Goal: Task Accomplishment & Management: Manage account settings

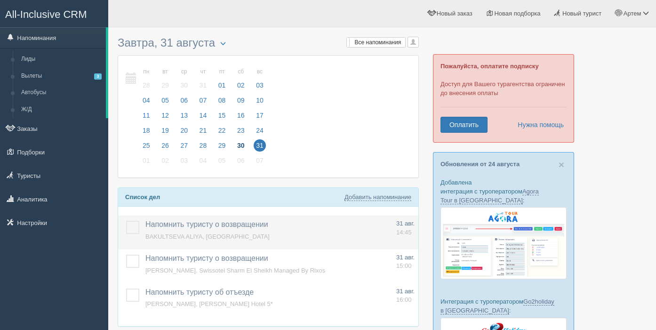
scroll to position [26, 0]
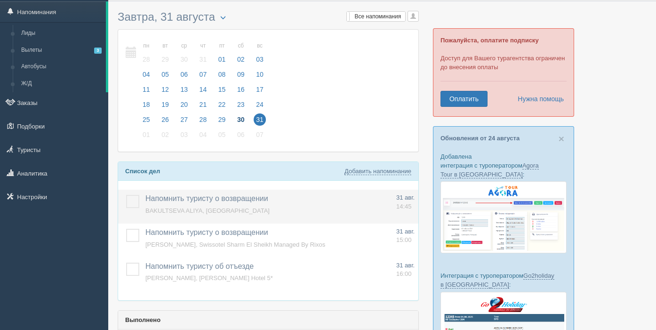
click at [126, 195] on label at bounding box center [126, 195] width 0 height 0
click at [0, 0] on input "checkbox" at bounding box center [0, 0] width 0 height 0
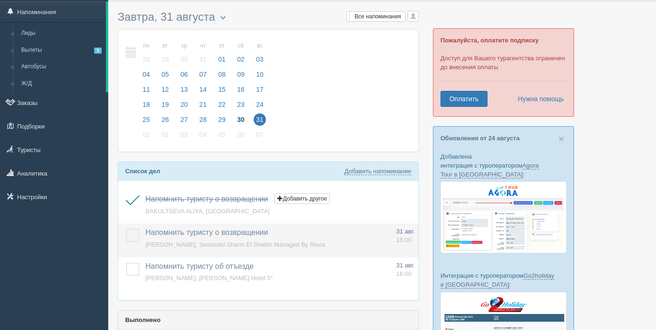
click at [180, 241] on span "GOLIKOV ALEXEY, Swissotel Sharm El Sheikh Managed By Rixos" at bounding box center [235, 244] width 180 height 7
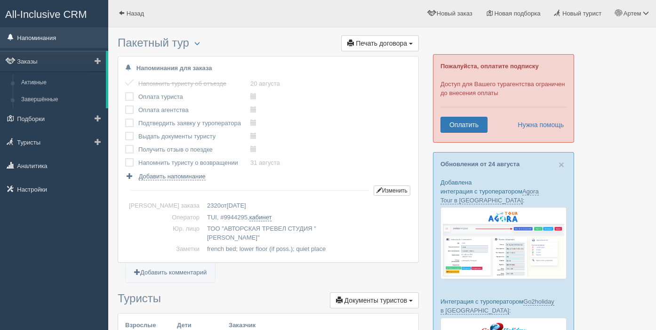
click at [51, 40] on link "Напоминания" at bounding box center [54, 37] width 108 height 21
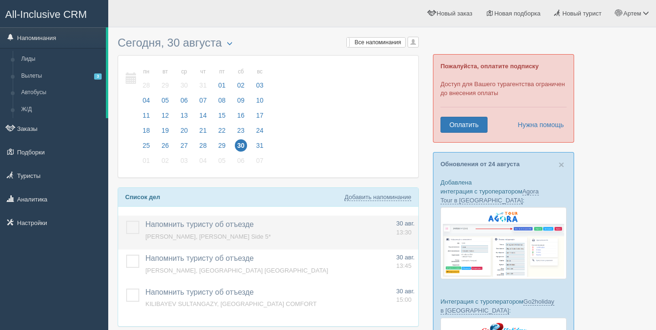
click at [126, 221] on label at bounding box center [126, 221] width 0 height 0
click at [0, 0] on input "checkbox" at bounding box center [0, 0] width 0 height 0
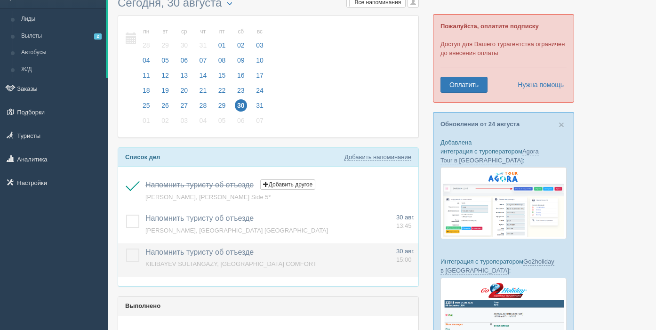
scroll to position [38, 0]
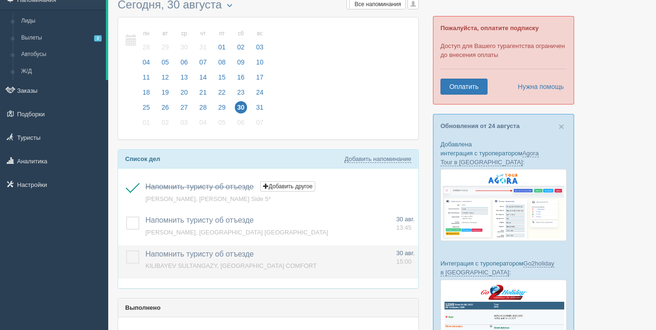
click at [126, 250] on label at bounding box center [126, 250] width 0 height 0
click at [0, 0] on input "checkbox" at bounding box center [0, 0] width 0 height 0
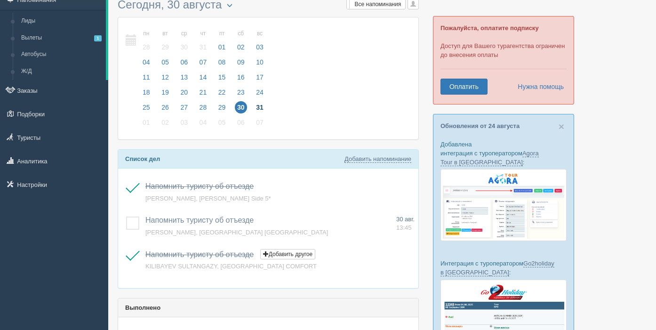
click at [265, 107] on span "31" at bounding box center [260, 107] width 12 height 12
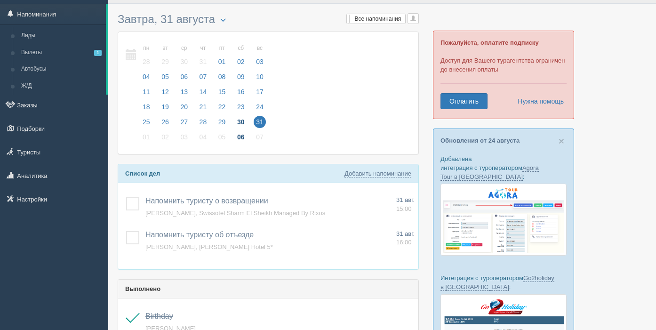
scroll to position [33, 0]
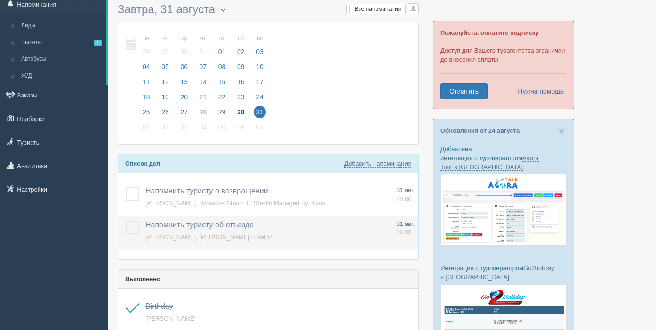
click at [126, 221] on label at bounding box center [126, 221] width 0 height 0
click at [0, 0] on input "checkbox" at bounding box center [0, 0] width 0 height 0
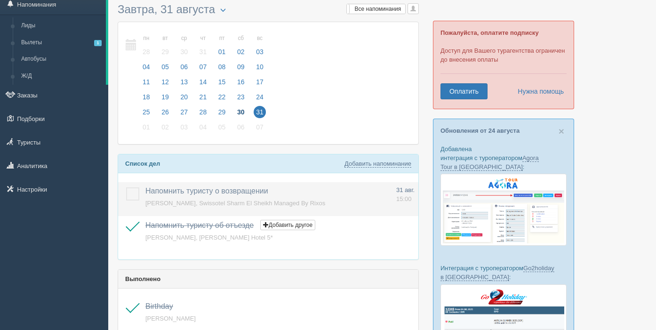
click at [126, 187] on label at bounding box center [126, 187] width 0 height 0
click at [0, 0] on input "checkbox" at bounding box center [0, 0] width 0 height 0
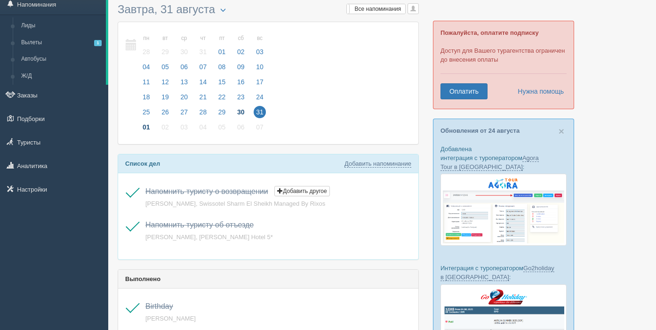
click at [143, 127] on span "01" at bounding box center [146, 127] width 12 height 12
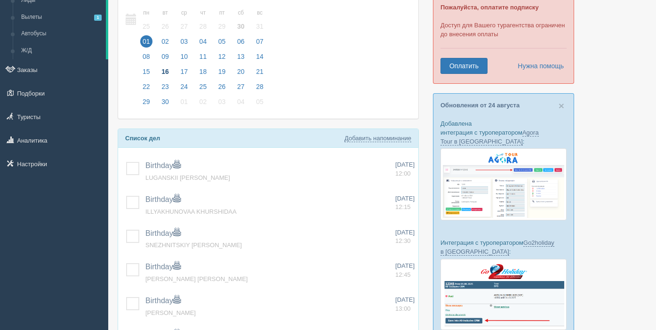
scroll to position [67, 0]
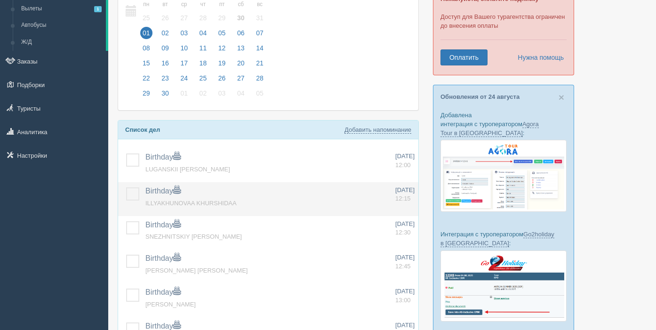
drag, startPoint x: 134, startPoint y: 156, endPoint x: 135, endPoint y: 183, distance: 27.3
click at [126, 153] on label at bounding box center [126, 153] width 0 height 0
click at [0, 0] on input "checkbox" at bounding box center [0, 0] width 0 height 0
click at [126, 187] on label at bounding box center [126, 187] width 0 height 0
click at [0, 0] on input "checkbox" at bounding box center [0, 0] width 0 height 0
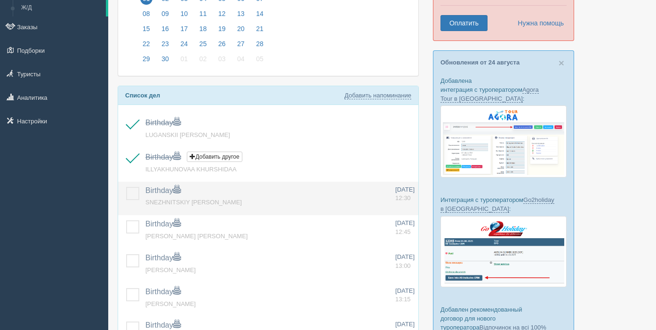
scroll to position [110, 0]
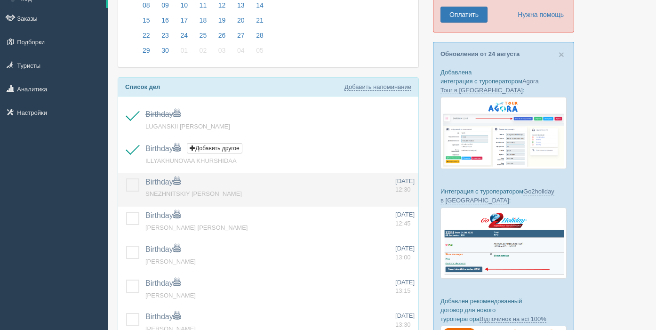
click at [126, 178] on label at bounding box center [126, 178] width 0 height 0
click at [0, 0] on input "checkbox" at bounding box center [0, 0] width 0 height 0
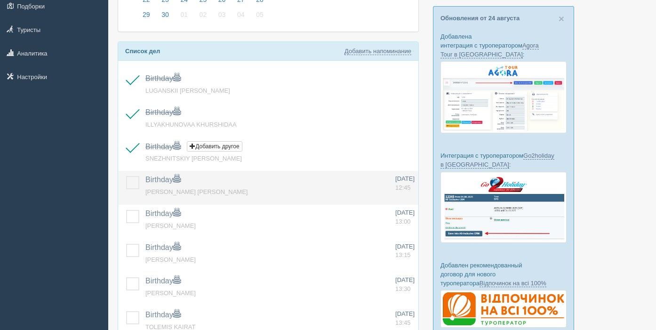
scroll to position [159, 0]
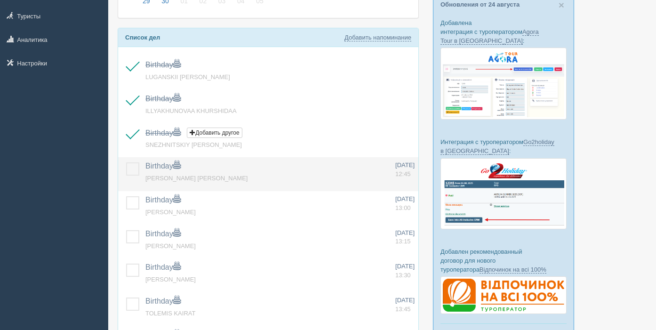
click at [126, 162] on label at bounding box center [126, 162] width 0 height 0
click at [0, 0] on input "checkbox" at bounding box center [0, 0] width 0 height 0
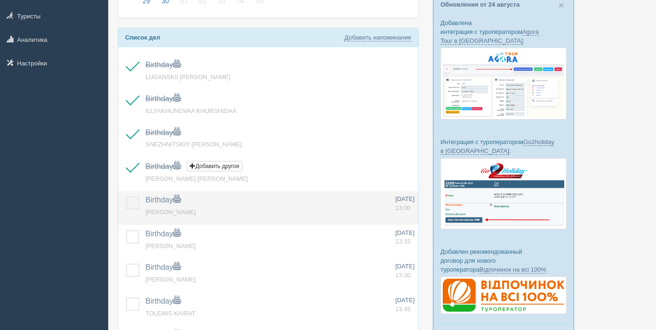
click at [126, 196] on label at bounding box center [126, 196] width 0 height 0
click at [0, 0] on input "checkbox" at bounding box center [0, 0] width 0 height 0
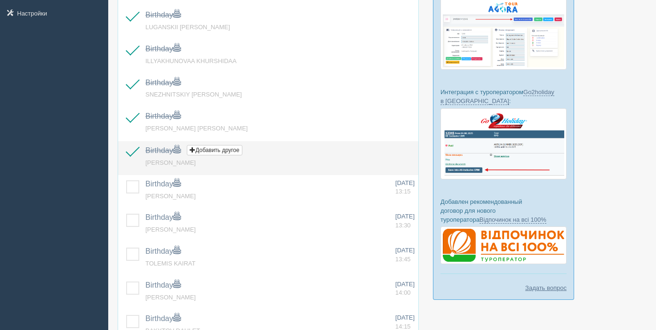
scroll to position [214, 0]
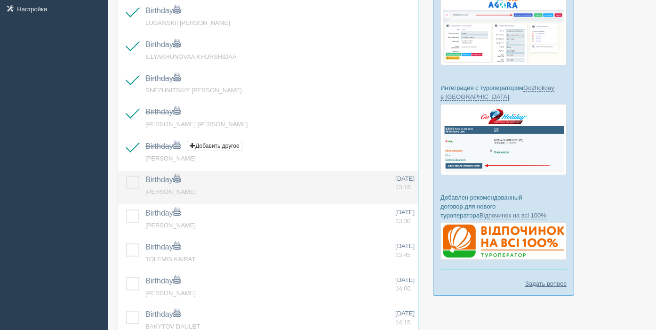
drag, startPoint x: 132, startPoint y: 180, endPoint x: 132, endPoint y: 217, distance: 37.2
click at [126, 176] on label at bounding box center [126, 176] width 0 height 0
click at [0, 0] on input "checkbox" at bounding box center [0, 0] width 0 height 0
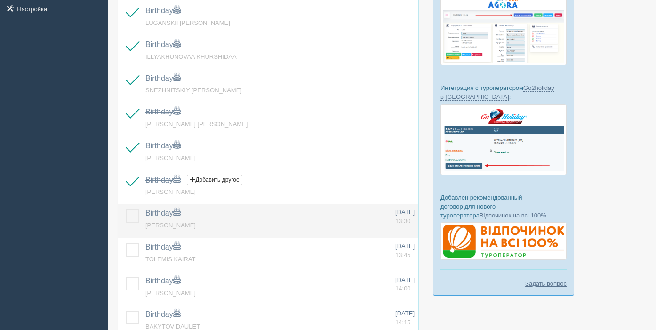
click at [126, 209] on label at bounding box center [126, 209] width 0 height 0
click at [0, 0] on input "checkbox" at bounding box center [0, 0] width 0 height 0
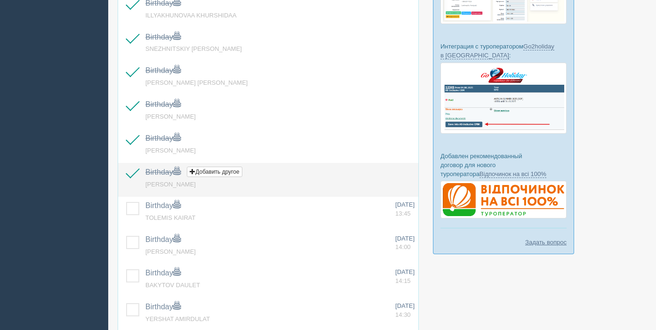
scroll to position [261, 0]
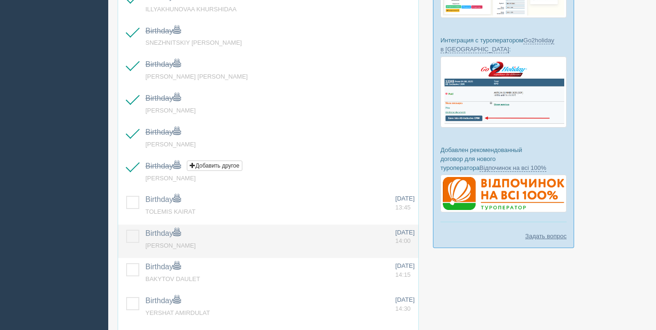
drag, startPoint x: 132, startPoint y: 205, endPoint x: 135, endPoint y: 228, distance: 23.2
click at [126, 196] on label at bounding box center [126, 196] width 0 height 0
click at [0, 0] on input "checkbox" at bounding box center [0, 0] width 0 height 0
click at [126, 230] on label at bounding box center [126, 230] width 0 height 0
click at [0, 0] on input "checkbox" at bounding box center [0, 0] width 0 height 0
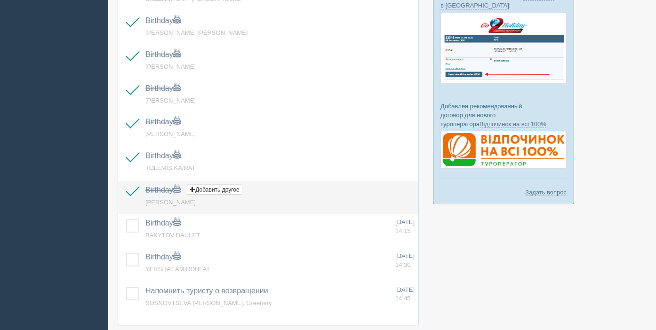
scroll to position [310, 0]
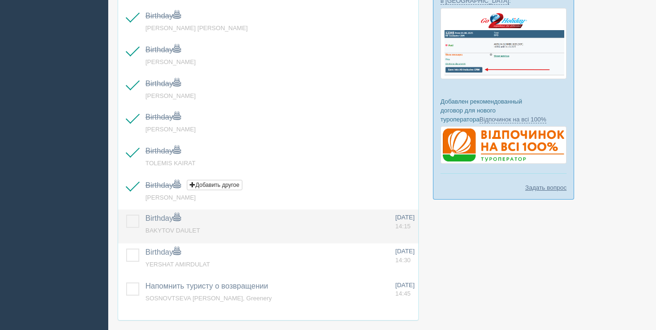
click at [126, 214] on label at bounding box center [126, 214] width 0 height 0
click at [0, 0] on input "checkbox" at bounding box center [0, 0] width 0 height 0
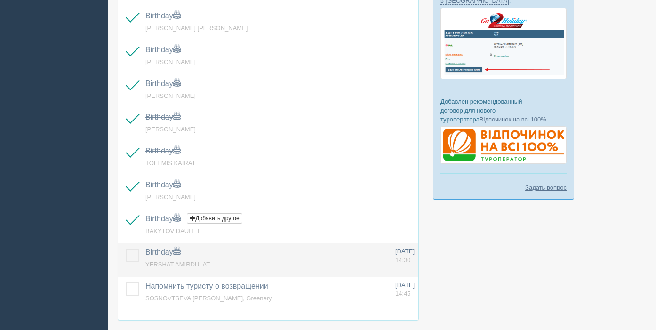
click at [126, 248] on label at bounding box center [126, 248] width 0 height 0
click at [0, 0] on input "checkbox" at bounding box center [0, 0] width 0 height 0
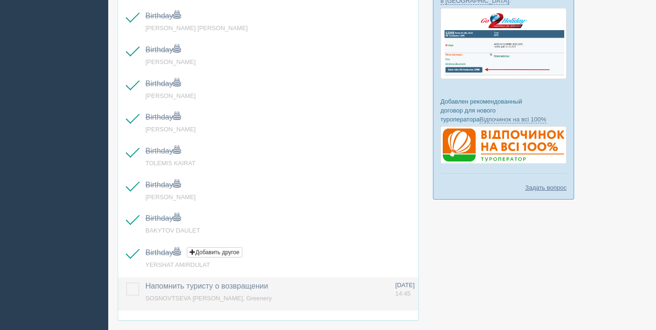
click at [126, 282] on label at bounding box center [126, 282] width 0 height 0
click at [0, 0] on input "checkbox" at bounding box center [0, 0] width 0 height 0
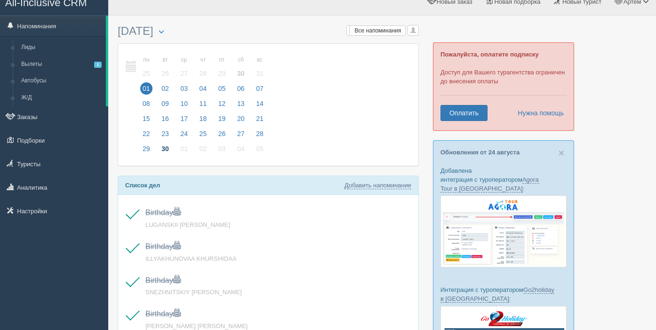
scroll to position [11, 0]
click at [167, 88] on span "02" at bounding box center [165, 89] width 12 height 12
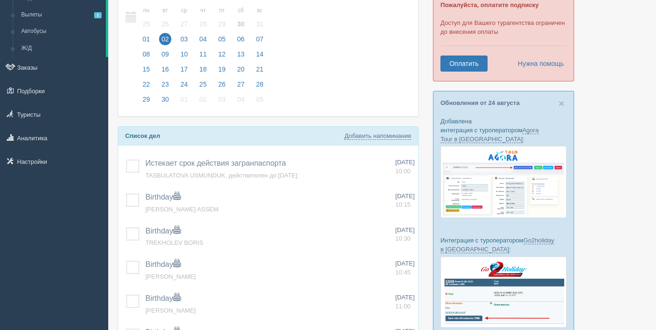
scroll to position [71, 0]
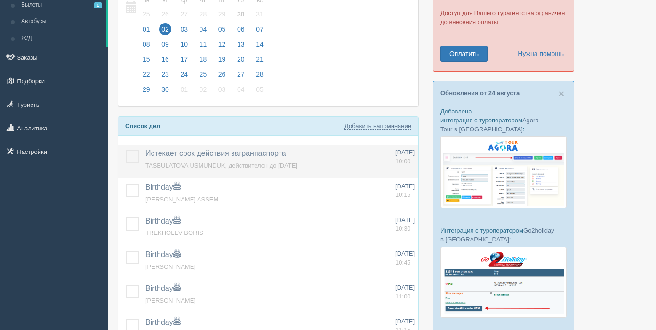
click at [126, 150] on label at bounding box center [126, 150] width 0 height 0
click at [0, 0] on input "checkbox" at bounding box center [0, 0] width 0 height 0
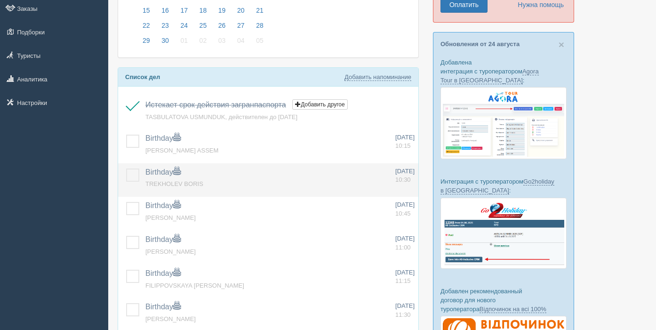
scroll to position [120, 0]
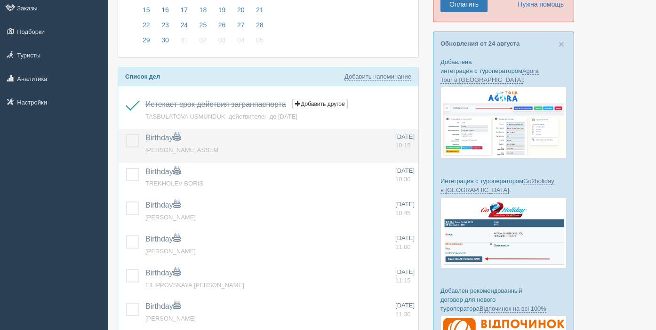
click at [126, 134] on label at bounding box center [126, 134] width 0 height 0
click at [0, 0] on input "checkbox" at bounding box center [0, 0] width 0 height 0
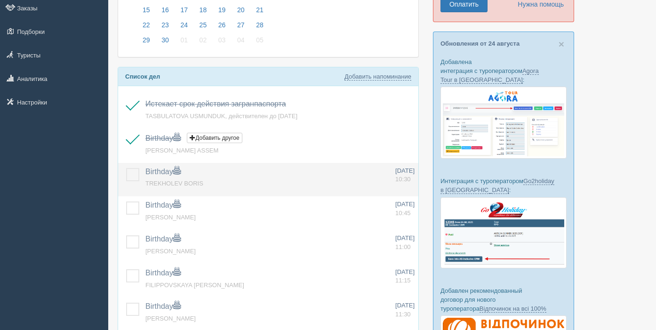
click at [126, 168] on label at bounding box center [126, 168] width 0 height 0
click at [0, 0] on input "checkbox" at bounding box center [0, 0] width 0 height 0
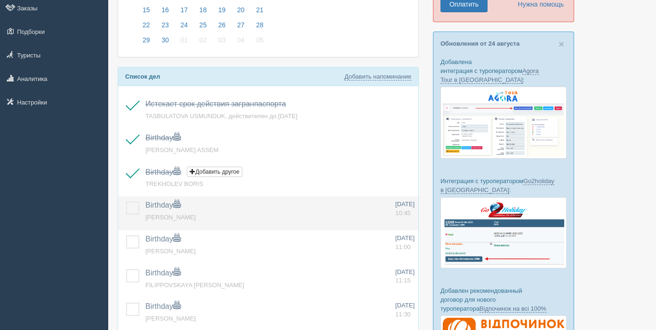
click at [126, 201] on label at bounding box center [126, 201] width 0 height 0
click at [0, 0] on input "checkbox" at bounding box center [0, 0] width 0 height 0
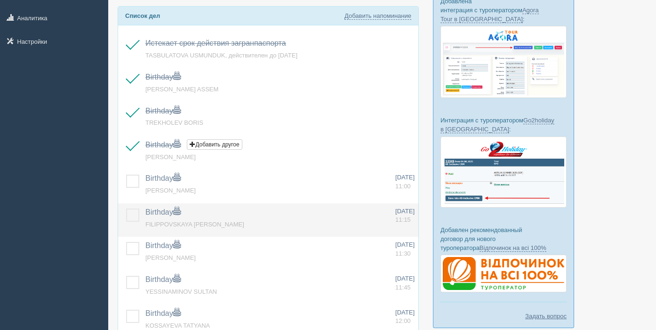
scroll to position [194, 0]
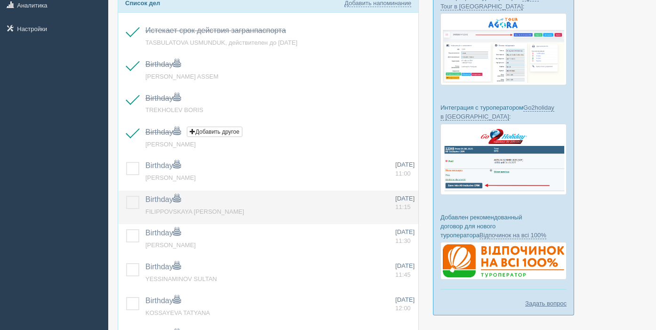
click at [126, 196] on label at bounding box center [126, 196] width 0 height 0
click at [0, 0] on input "checkbox" at bounding box center [0, 0] width 0 height 0
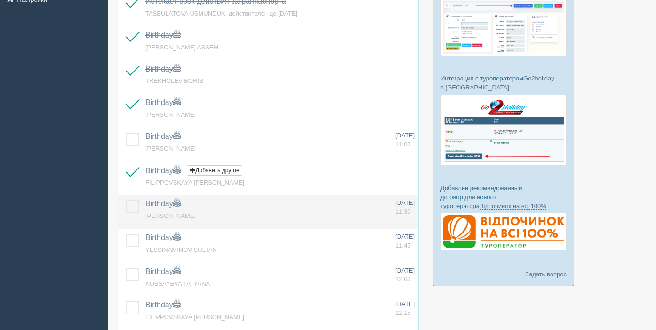
scroll to position [226, 0]
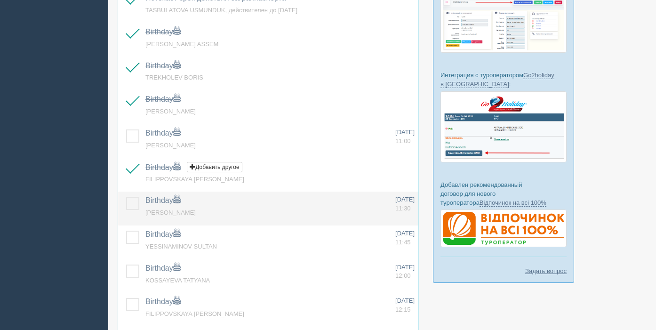
click at [126, 197] on label at bounding box center [126, 197] width 0 height 0
click at [0, 0] on input "checkbox" at bounding box center [0, 0] width 0 height 0
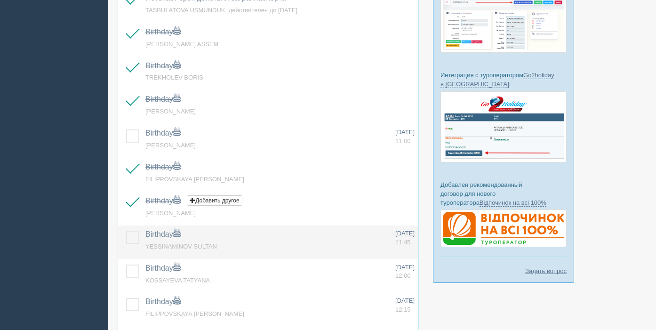
scroll to position [244, 0]
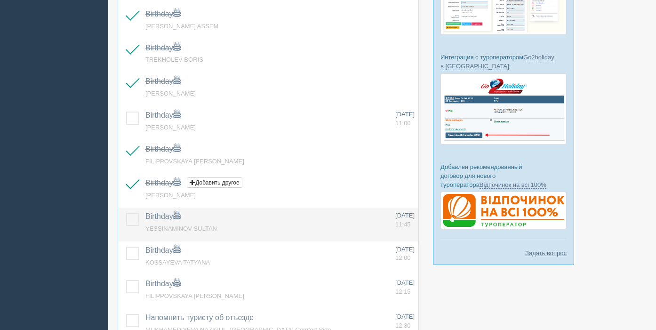
click at [126, 213] on label at bounding box center [126, 213] width 0 height 0
click at [0, 0] on input "checkbox" at bounding box center [0, 0] width 0 height 0
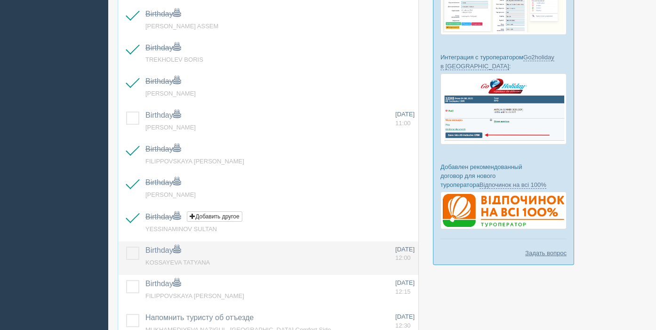
click at [126, 246] on label at bounding box center [126, 246] width 0 height 0
click at [0, 0] on input "checkbox" at bounding box center [0, 0] width 0 height 0
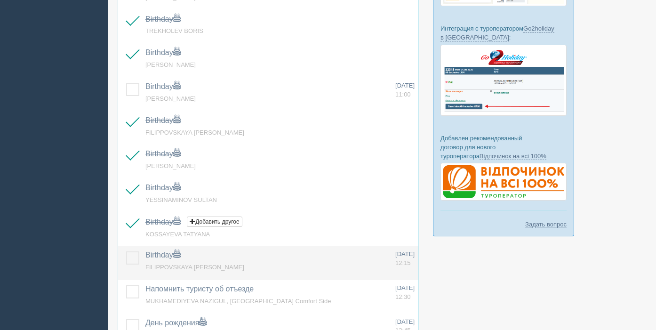
click at [126, 251] on label at bounding box center [126, 251] width 0 height 0
click at [0, 0] on input "checkbox" at bounding box center [0, 0] width 0 height 0
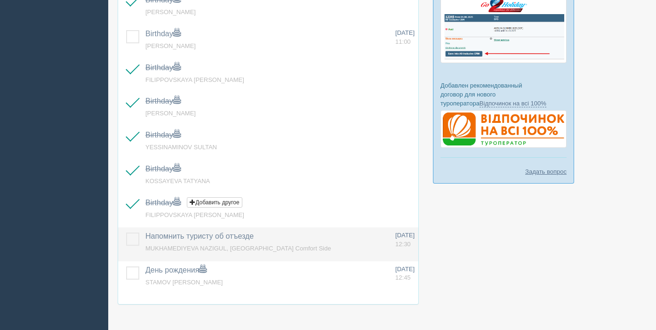
scroll to position [327, 0]
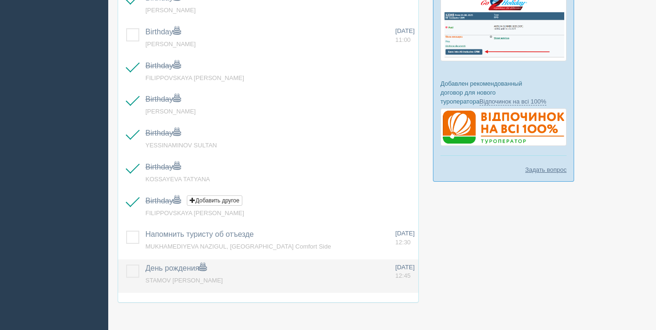
click at [126, 264] on label at bounding box center [126, 264] width 0 height 0
click at [0, 0] on input "checkbox" at bounding box center [0, 0] width 0 height 0
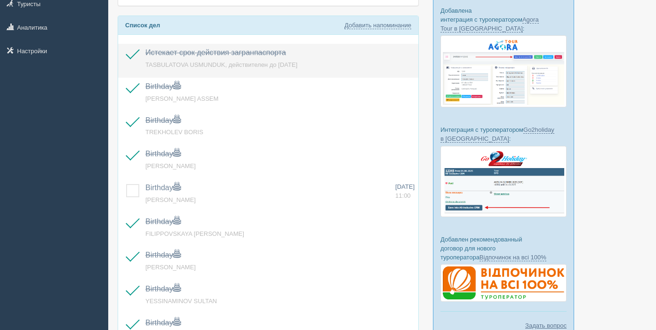
scroll to position [0, 0]
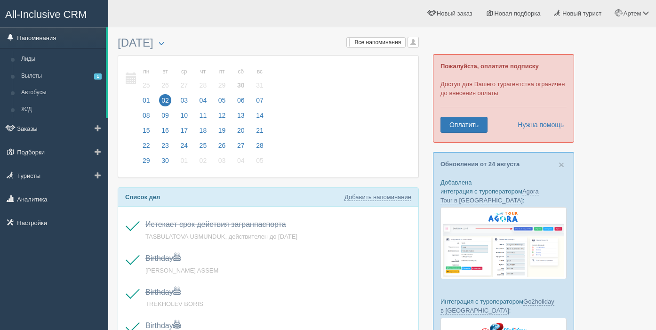
click at [56, 35] on link "Напоминания" at bounding box center [53, 37] width 106 height 21
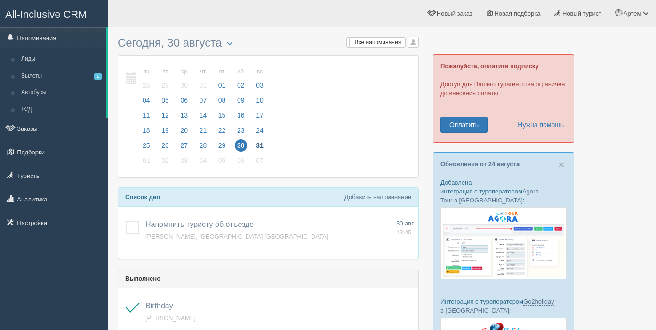
click at [262, 145] on span "31" at bounding box center [260, 145] width 12 height 12
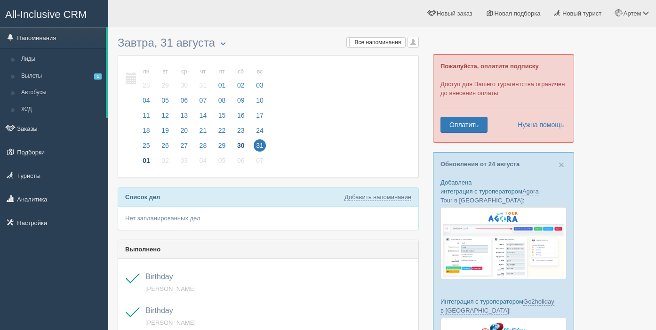
click at [144, 159] on span "01" at bounding box center [146, 160] width 12 height 12
click at [63, 42] on link "Напоминания" at bounding box center [53, 37] width 106 height 21
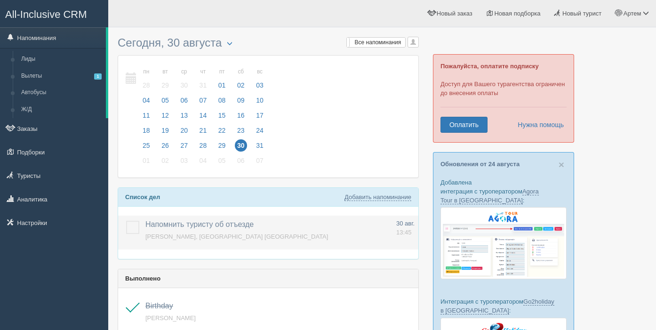
drag, startPoint x: 129, startPoint y: 231, endPoint x: 161, endPoint y: 224, distance: 32.8
click at [126, 221] on label at bounding box center [126, 221] width 0 height 0
click at [0, 0] on input "checkbox" at bounding box center [0, 0] width 0 height 0
